Goal: Transaction & Acquisition: Download file/media

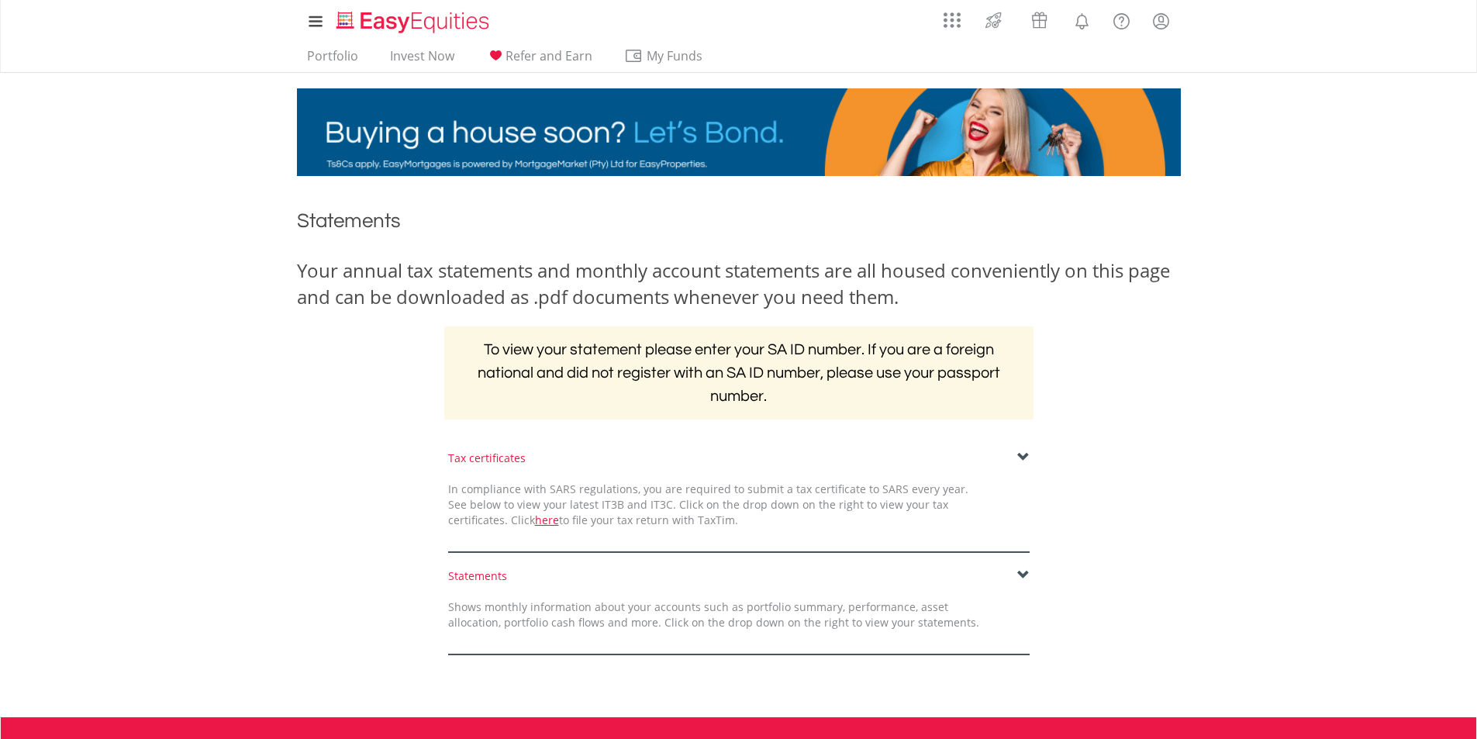
click at [1021, 453] on span at bounding box center [1024, 457] width 12 height 12
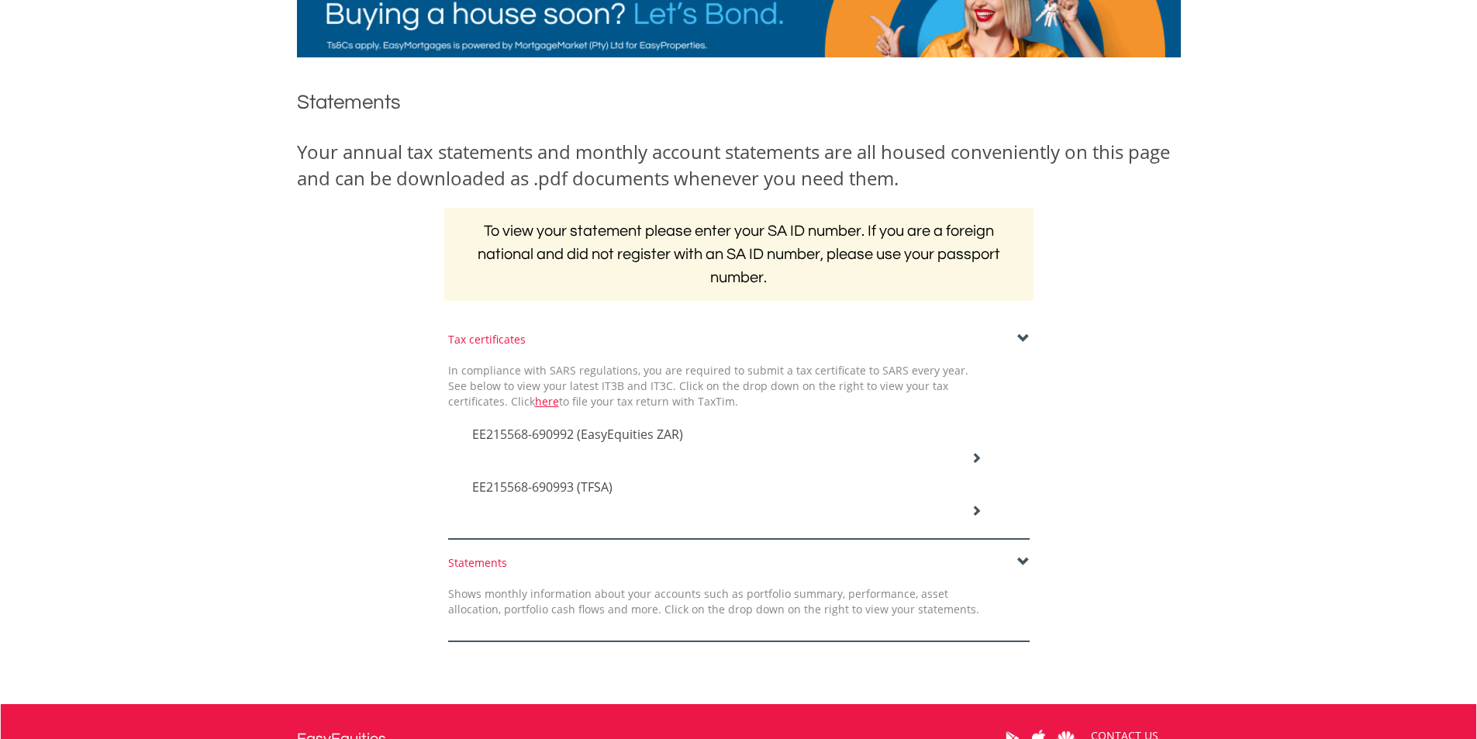
scroll to position [155, 0]
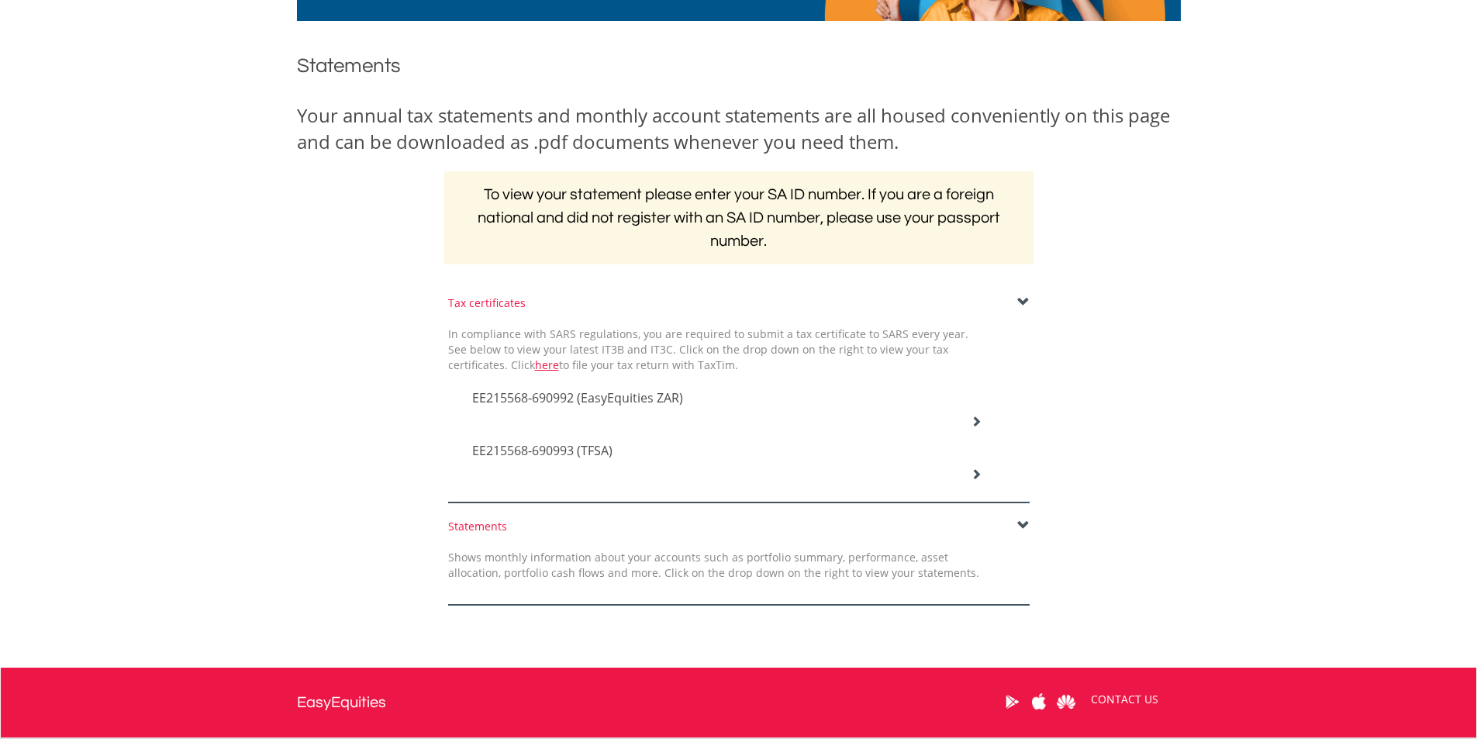
click at [1016, 527] on div "Statements" at bounding box center [739, 527] width 582 height 16
click at [1021, 524] on span at bounding box center [1024, 526] width 12 height 12
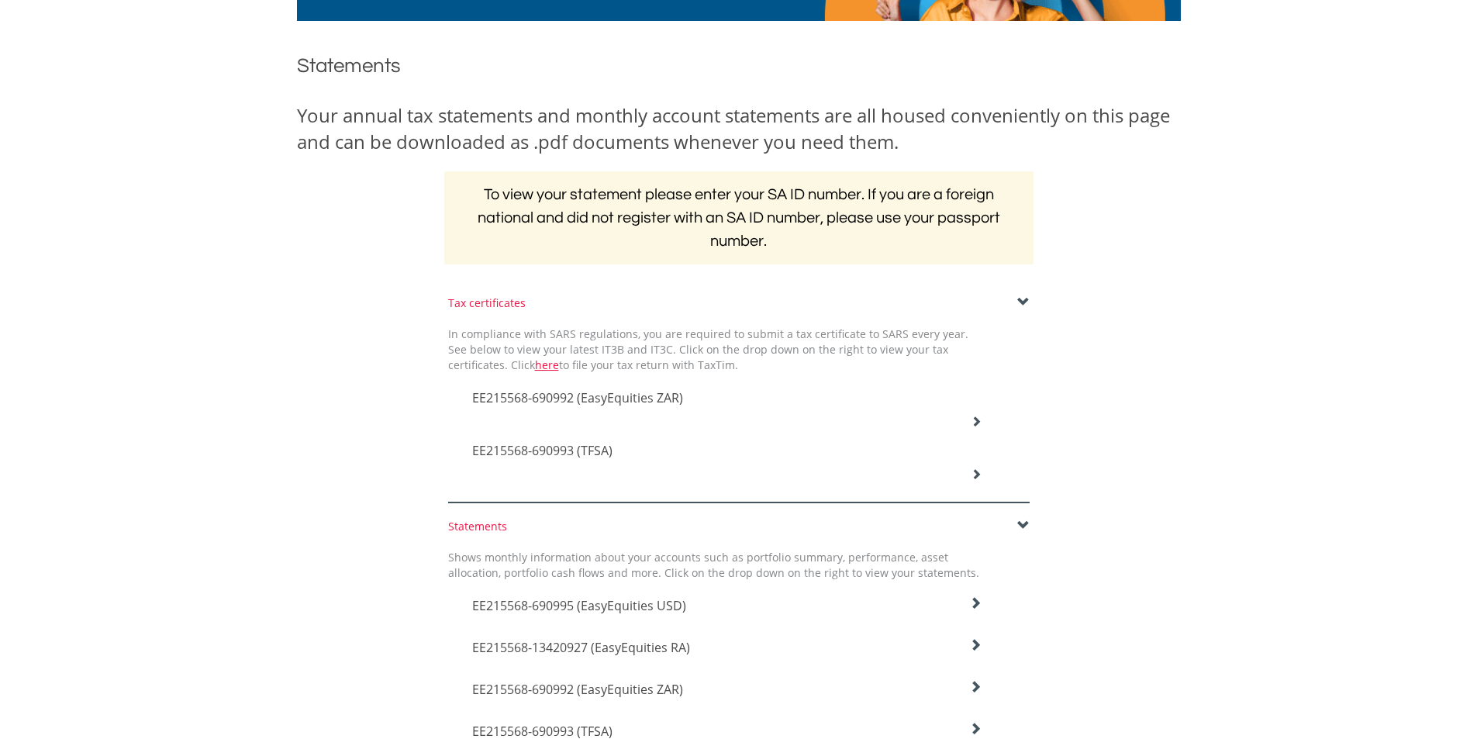
click at [969, 412] on div "EE215568-690992 (EasyEquities ZAR)" at bounding box center [728, 399] width 534 height 53
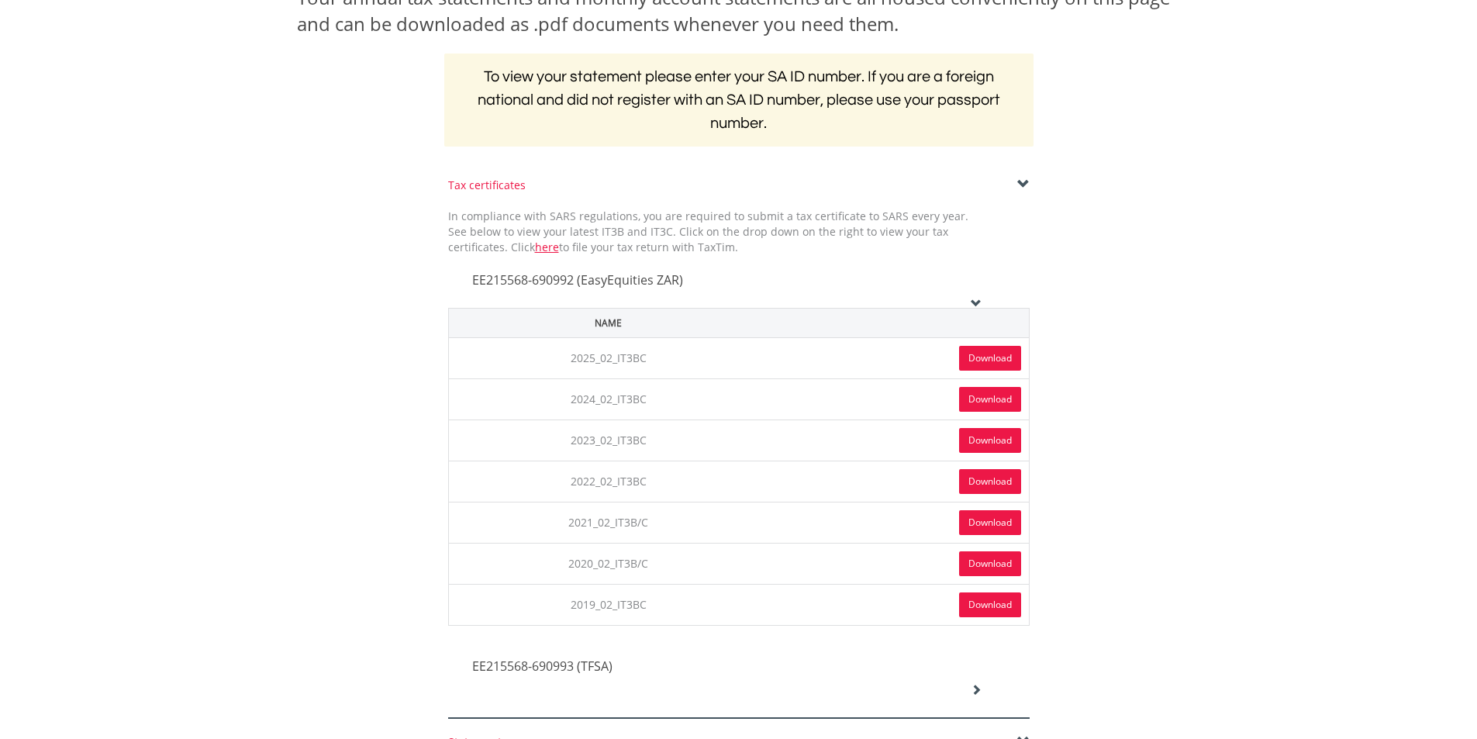
scroll to position [310, 0]
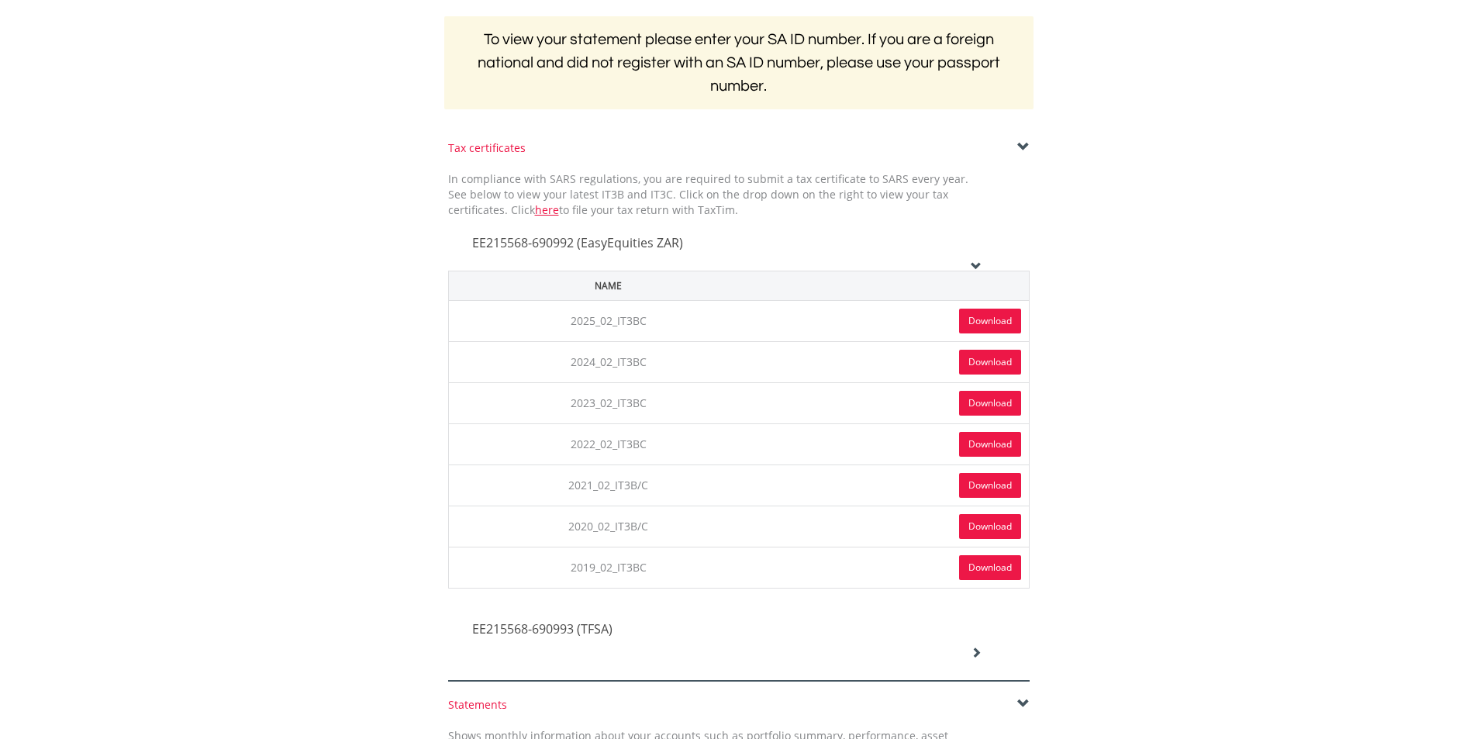
click at [997, 313] on link "Download" at bounding box center [990, 321] width 62 height 25
click at [972, 261] on icon at bounding box center [976, 266] width 11 height 11
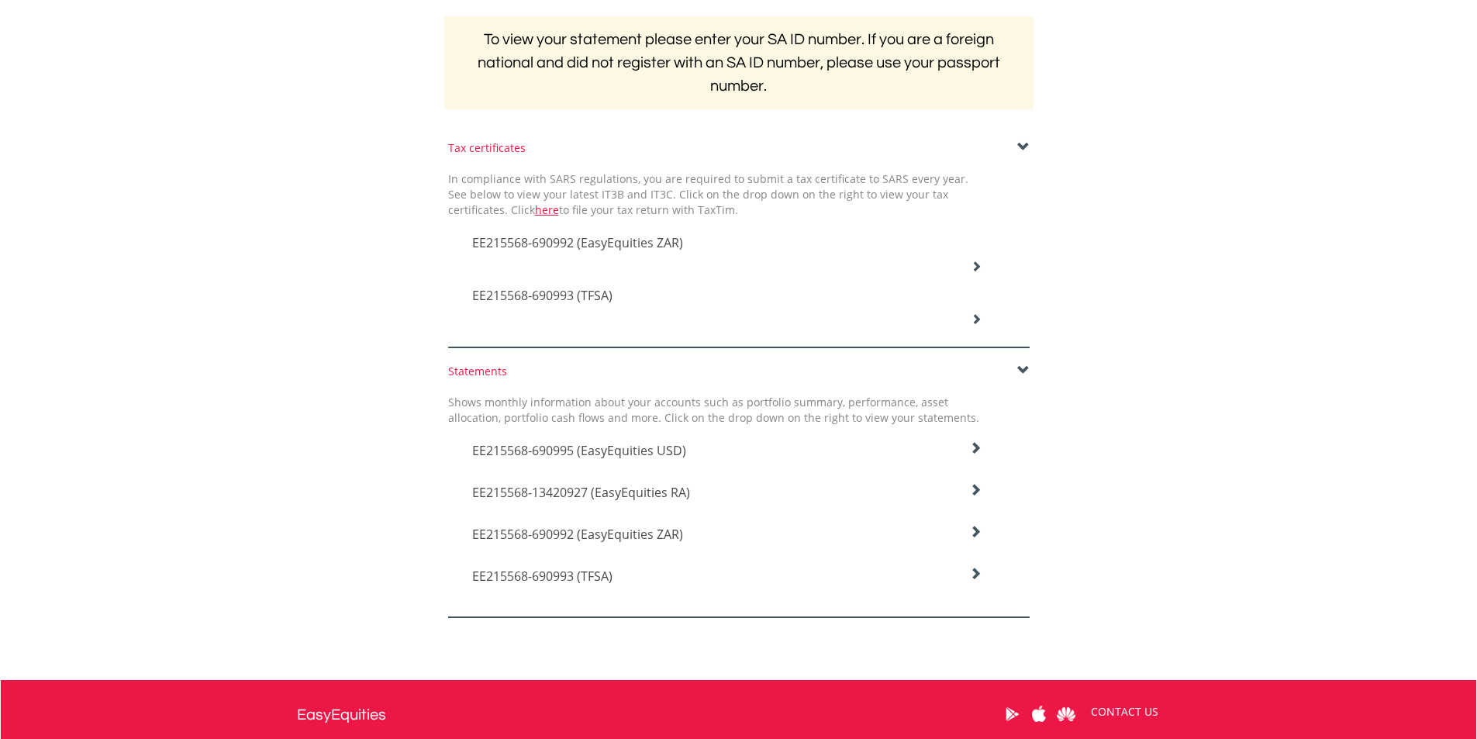
click at [980, 271] on icon at bounding box center [976, 266] width 11 height 11
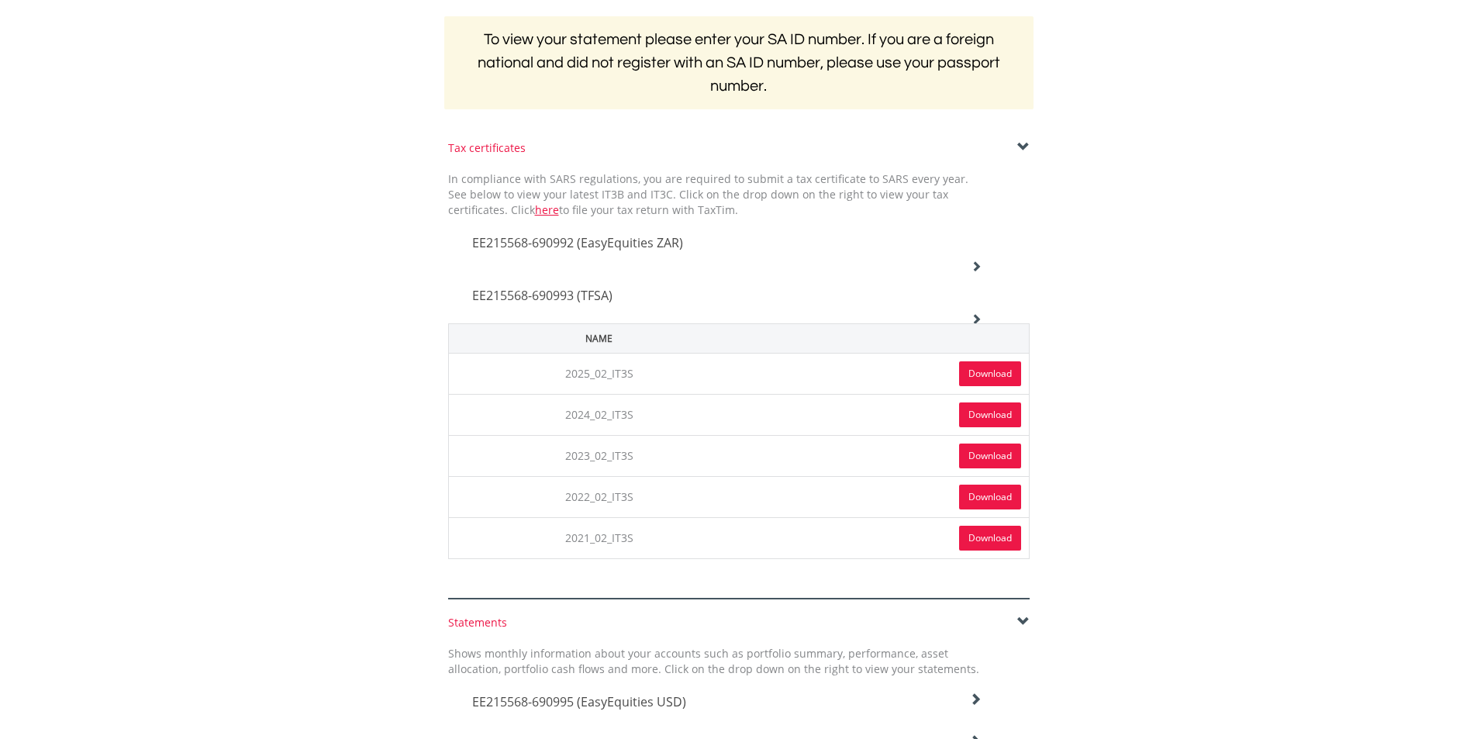
click at [993, 377] on link "Download" at bounding box center [990, 373] width 62 height 25
click at [1199, 374] on body "My Investments Invest Now New Listings Sell My Recurring Investments Pending Or…" at bounding box center [738, 429] width 1477 height 1478
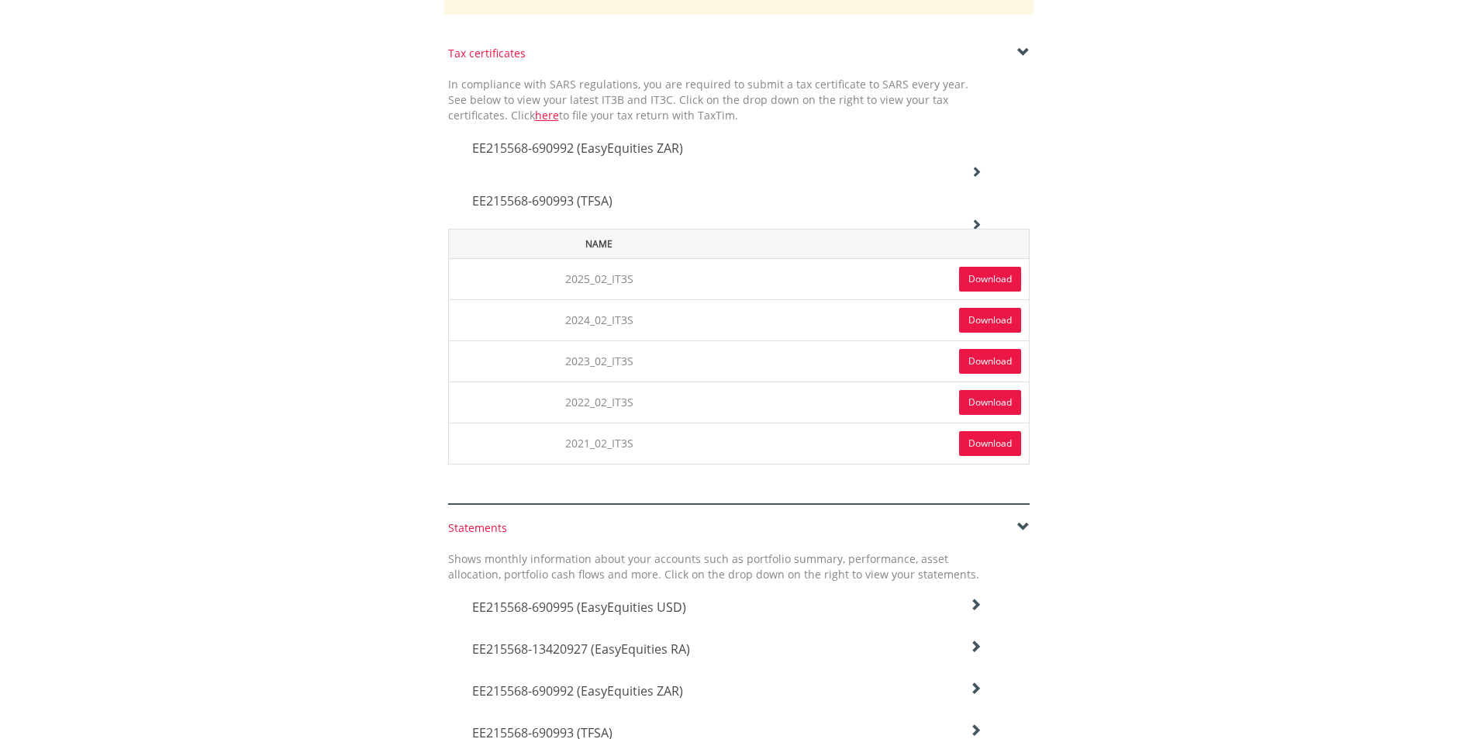
scroll to position [354, 0]
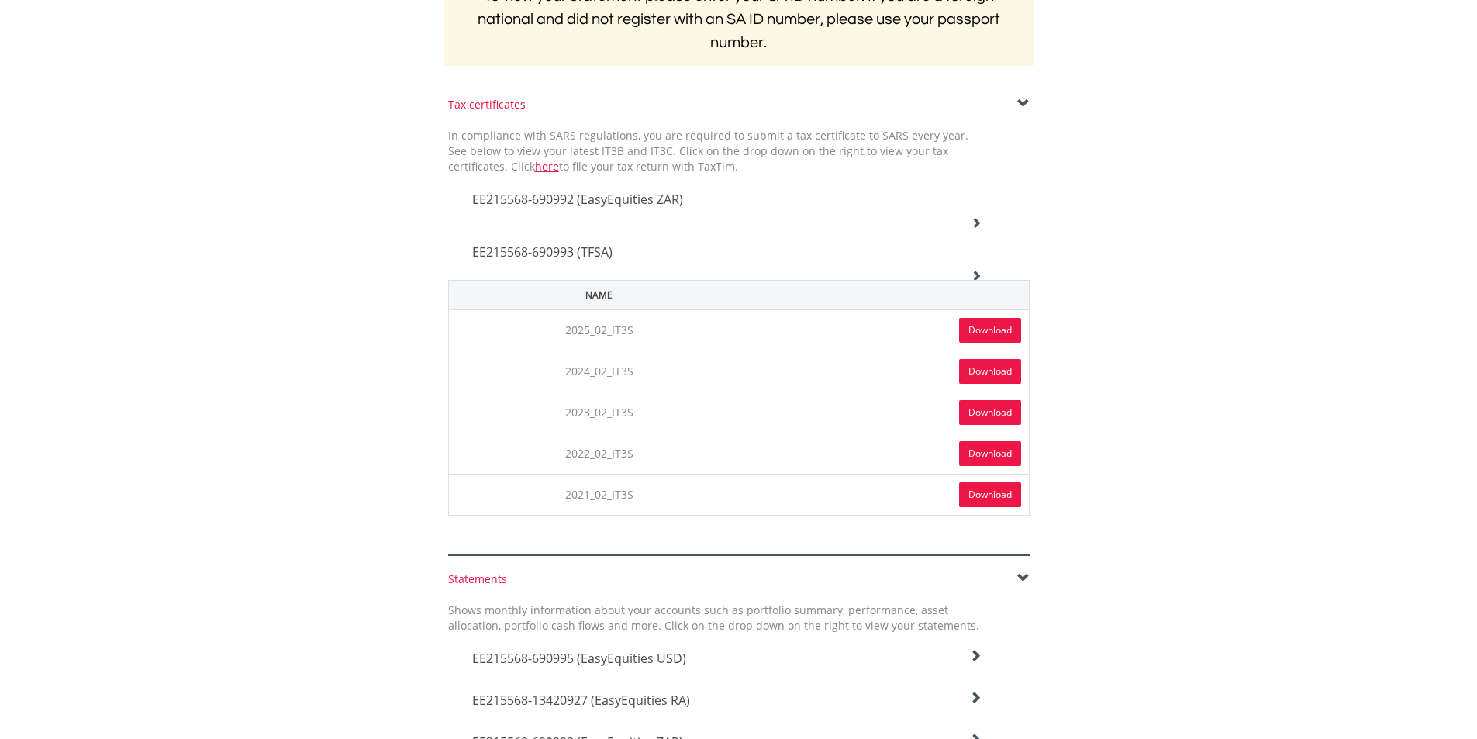
click at [974, 227] on div "EE215568-690993 (TFSA)" at bounding box center [728, 200] width 534 height 53
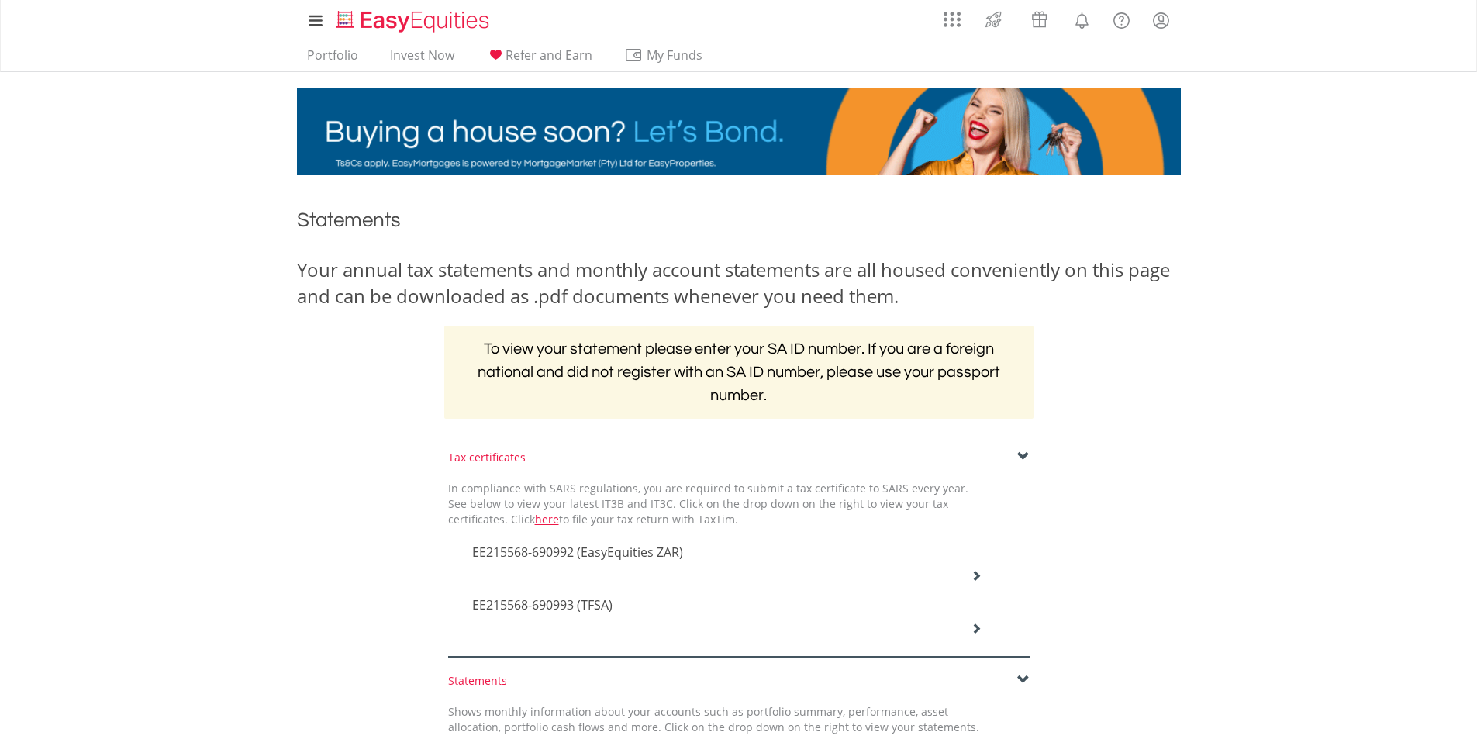
scroll to position [0, 0]
